Goal: Task Accomplishment & Management: Use online tool/utility

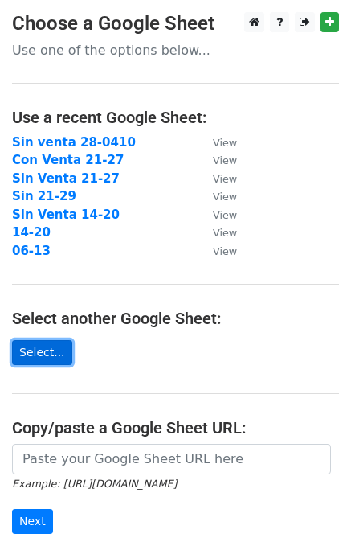
click at [31, 354] on link "Select..." at bounding box center [42, 352] width 60 height 25
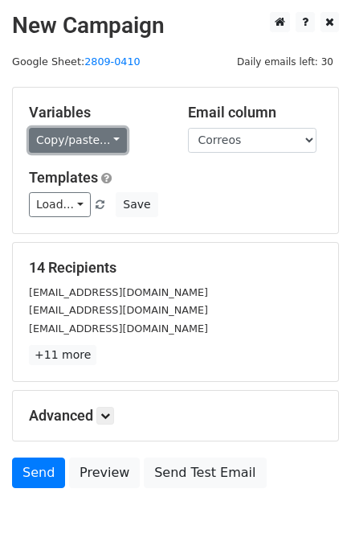
click at [95, 143] on link "Copy/paste..." at bounding box center [78, 140] width 98 height 25
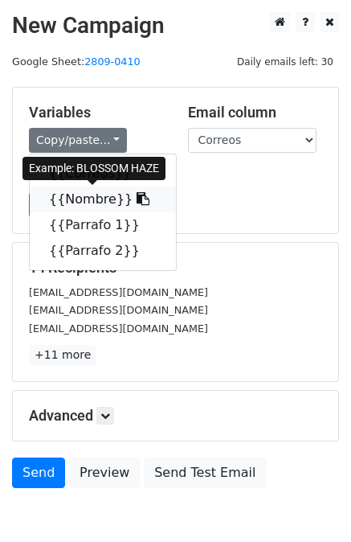
click at [74, 200] on link "{{Nombre}}" at bounding box center [103, 200] width 146 height 26
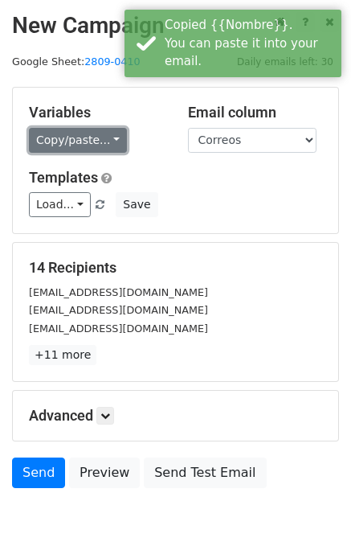
click at [97, 146] on link "Copy/paste..." at bounding box center [78, 140] width 98 height 25
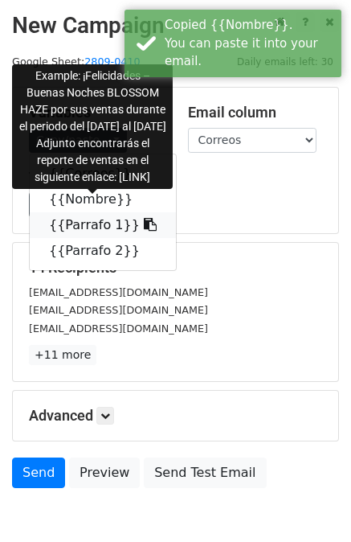
click at [85, 220] on link "{{Parrafo 1}}" at bounding box center [103, 225] width 146 height 26
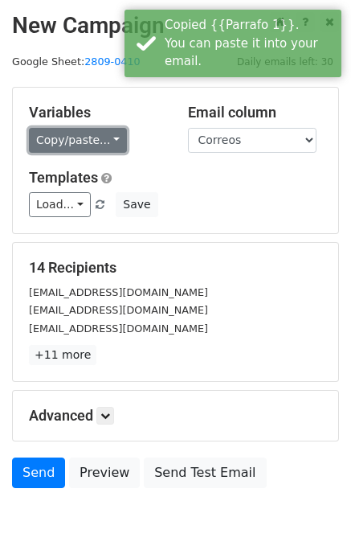
click at [74, 136] on link "Copy/paste..." at bounding box center [78, 140] width 98 height 25
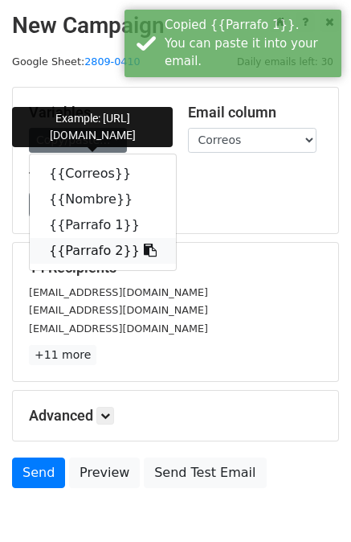
click at [88, 249] on link "{{Parrafo 2}}" at bounding box center [103, 251] width 146 height 26
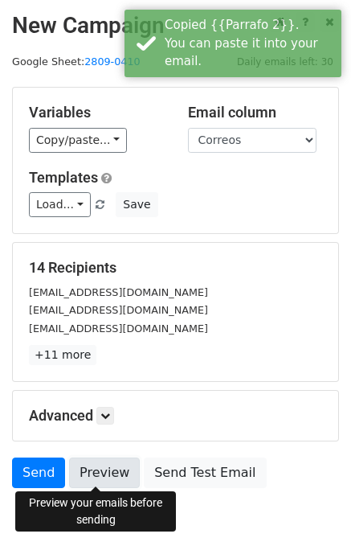
click at [86, 473] on link "Preview" at bounding box center [104, 473] width 71 height 31
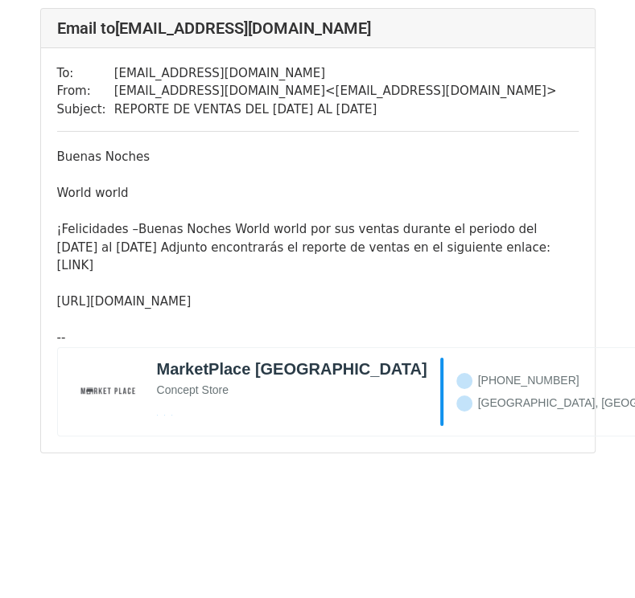
scroll to position [6193, 0]
